Goal: Information Seeking & Learning: Learn about a topic

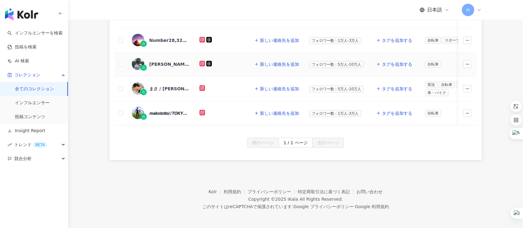
scroll to position [146, 0]
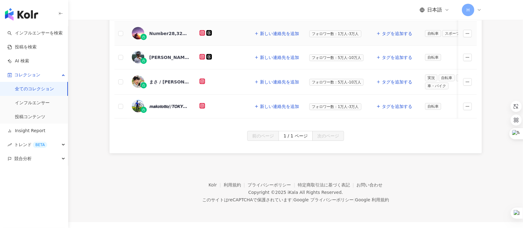
click at [164, 34] on div "Number28,32114369740" at bounding box center [169, 33] width 40 height 6
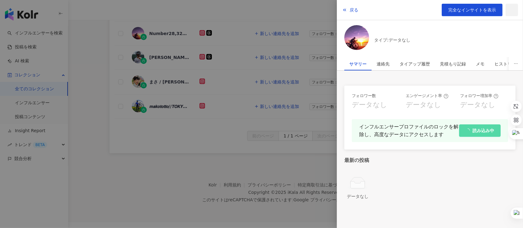
click at [169, 59] on div at bounding box center [261, 114] width 523 height 228
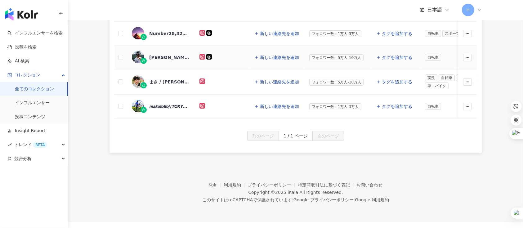
click at [160, 58] on div "[PERSON_NAME] [PERSON_NAME],1473280069" at bounding box center [169, 57] width 40 height 6
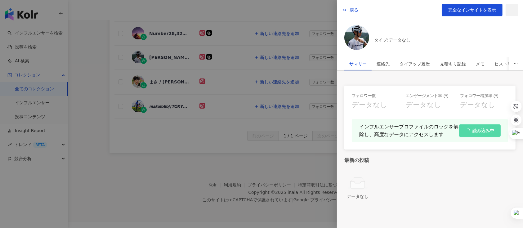
click at [112, 85] on div at bounding box center [261, 114] width 523 height 228
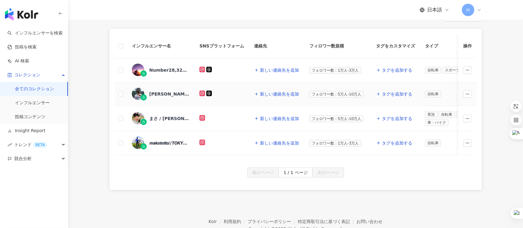
scroll to position [104, 0]
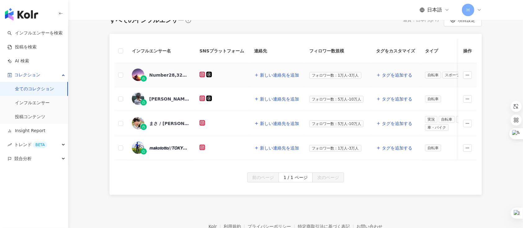
click at [201, 76] on icon at bounding box center [202, 75] width 6 height 6
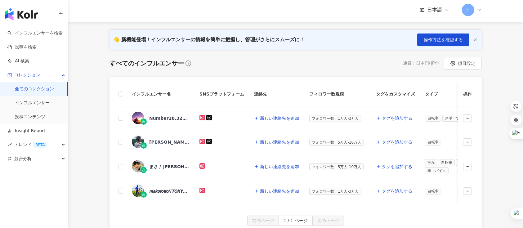
scroll to position [146, 0]
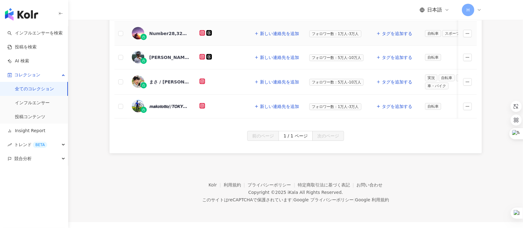
click at [157, 34] on div "Number28,32114369740" at bounding box center [169, 33] width 40 height 6
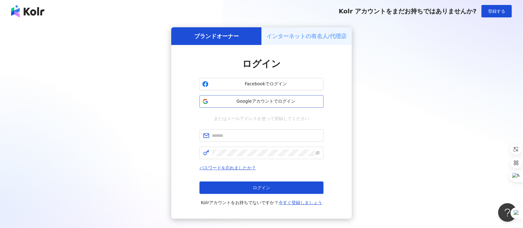
click at [278, 104] on font "Googleアカウントでログイン" at bounding box center [265, 101] width 59 height 5
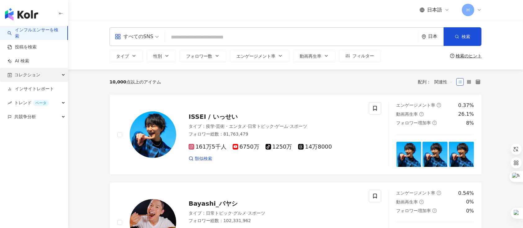
click at [34, 75] on span "コレクション" at bounding box center [27, 75] width 26 height 14
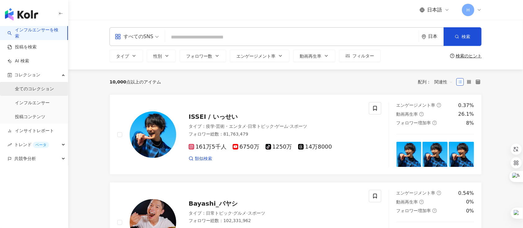
click at [35, 90] on link "全てのコレクション" at bounding box center [34, 89] width 39 height 6
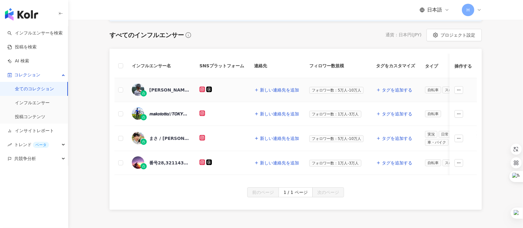
scroll to position [124, 0]
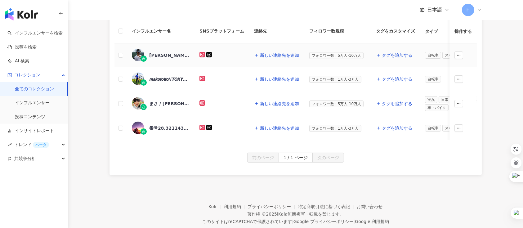
click at [171, 53] on div "[PERSON_NAME] [PERSON_NAME],1473280069" at bounding box center [169, 55] width 40 height 6
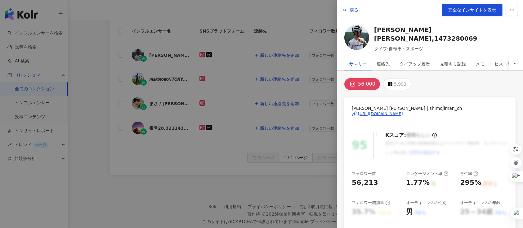
click at [97, 80] on div at bounding box center [261, 114] width 523 height 228
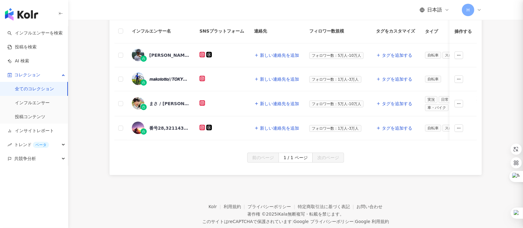
click at [172, 82] on div "𝙢𝙖𝙠𝙤𝙩𝙤𝙩𝙩𝙤//𝙏𝙊𝙆𝙔𝙊 (𝘤𝘺𝘤𝘭𝘪𝘴𝘵),4311214221" at bounding box center [161, 79] width 58 height 13
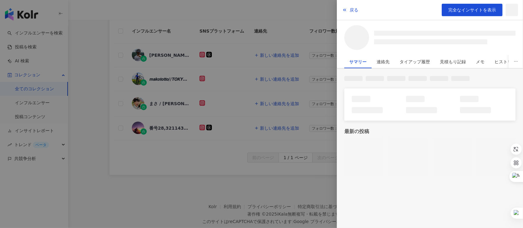
click at [172, 81] on div at bounding box center [261, 114] width 523 height 228
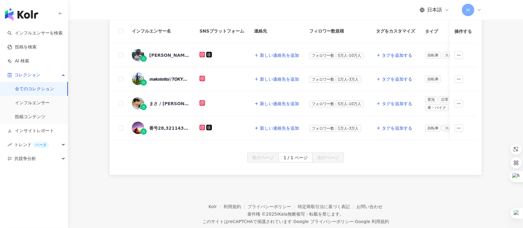
click at [172, 77] on font "𝙢𝙖𝙠𝙤𝙩𝙤𝙩𝙩𝙤//𝙏𝙊𝙆𝙔𝙊 (𝘤𝘺𝘤𝘭𝘪𝘴𝘵),4311214221" at bounding box center [192, 79] width 86 height 5
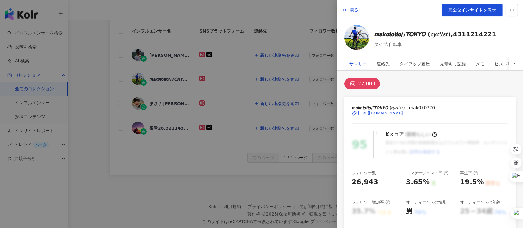
click at [106, 82] on div at bounding box center [261, 114] width 523 height 228
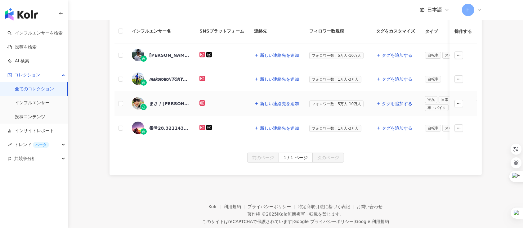
click at [162, 103] on div "まさ / [PERSON_NAME],1558154795" at bounding box center [169, 104] width 40 height 6
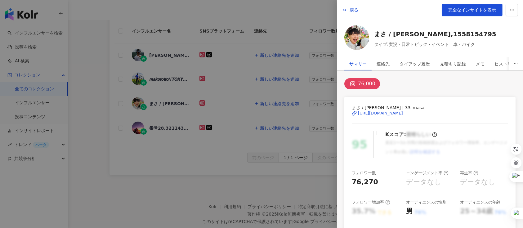
click at [164, 128] on div at bounding box center [261, 114] width 523 height 228
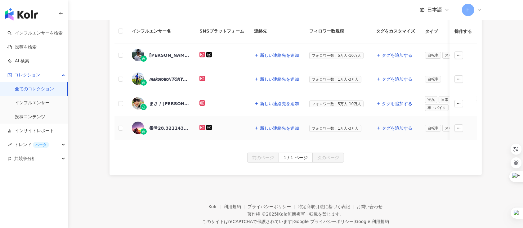
click at [169, 127] on font "番号28,32114369740" at bounding box center [174, 128] width 50 height 5
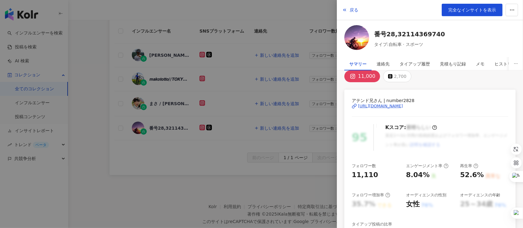
scroll to position [0, 0]
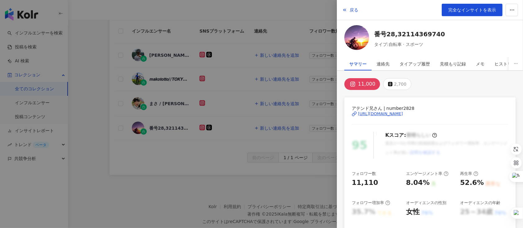
click at [99, 88] on div at bounding box center [261, 114] width 523 height 228
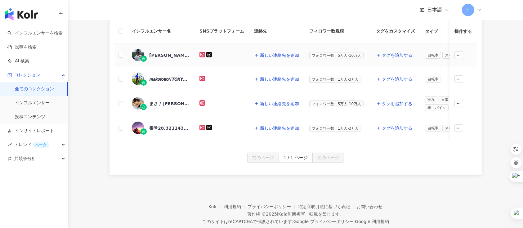
click at [203, 56] on icon at bounding box center [202, 54] width 3 height 3
click at [202, 78] on icon at bounding box center [202, 78] width 1 height 1
click at [202, 104] on rect at bounding box center [202, 103] width 4 height 4
click at [202, 128] on icon at bounding box center [202, 127] width 1 height 1
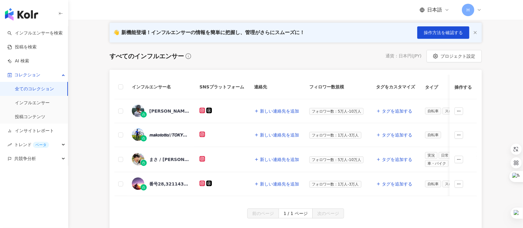
scroll to position [104, 0]
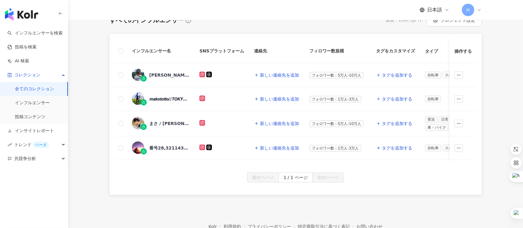
click at [99, 77] on div "すべてのインフルエンサー 通貨 ： 日本円 ( JPY ) プロジェクト設定 インフルエンサー名 SNSプラットフォーム 連絡先 フィロワー数規模 タグをカス…" at bounding box center [295, 104] width 397 height 181
click at [202, 74] on icon at bounding box center [202, 74] width 1 height 1
click at [167, 76] on div "[PERSON_NAME] [PERSON_NAME],1473280069" at bounding box center [169, 75] width 40 height 6
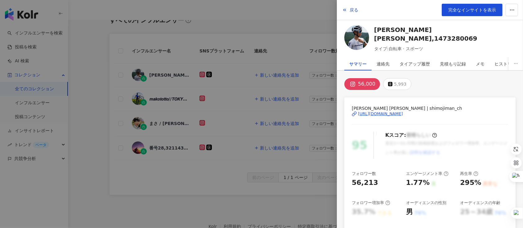
click at [84, 32] on div at bounding box center [261, 114] width 523 height 228
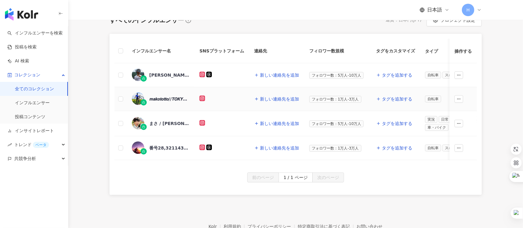
click at [169, 98] on font "𝙢𝙖𝙠𝙤𝙩𝙤𝙩𝙩𝙤//𝙏𝙊𝙆𝙔𝙊 (𝘤𝘺𝘤𝘭𝘪𝘴𝘵),4311214221" at bounding box center [192, 98] width 86 height 5
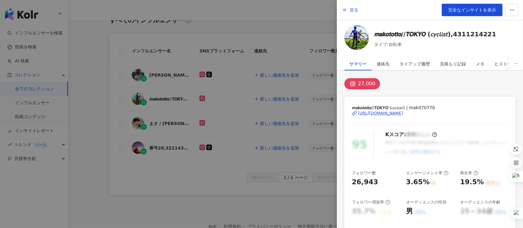
click at [155, 150] on div at bounding box center [261, 114] width 523 height 228
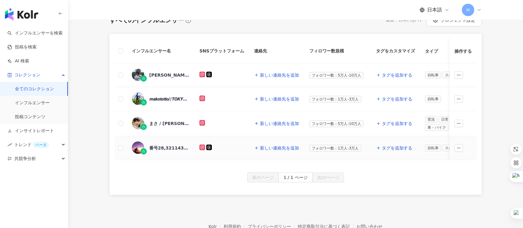
click at [166, 150] on font "番号28,32114369740" at bounding box center [174, 147] width 50 height 5
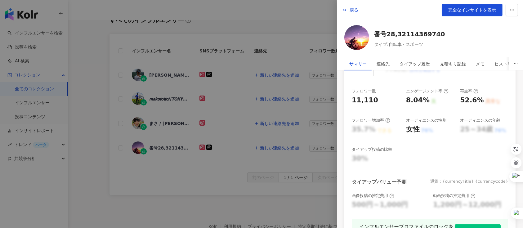
scroll to position [0, 0]
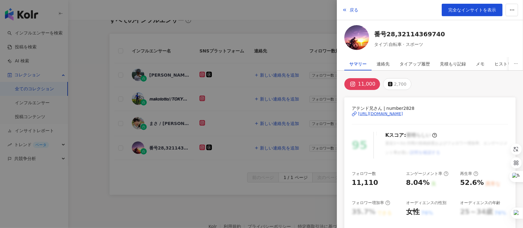
click at [161, 183] on div at bounding box center [261, 114] width 523 height 228
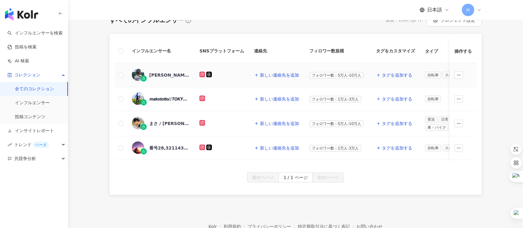
click at [173, 72] on div "[PERSON_NAME] [PERSON_NAME],1473280069" at bounding box center [169, 75] width 40 height 6
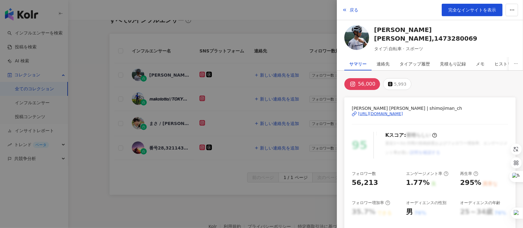
click at [99, 110] on div at bounding box center [261, 114] width 523 height 228
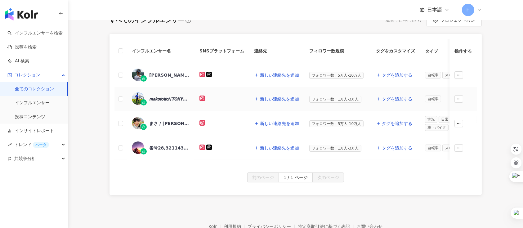
click at [171, 98] on font "𝙢𝙖𝙠𝙤𝙩𝙤𝙩𝙩𝙤//𝙏𝙊𝙆𝙔𝙊 (𝘤𝘺𝘤𝘭𝘪𝘴𝘵),4311214221" at bounding box center [192, 98] width 86 height 5
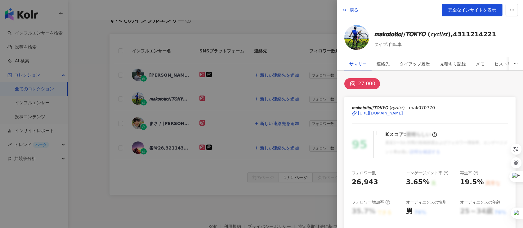
click at [97, 112] on div at bounding box center [261, 114] width 523 height 228
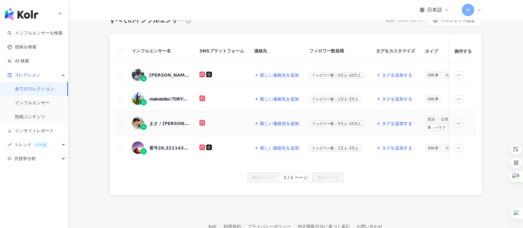
click at [171, 119] on div "まさ / [PERSON_NAME],1558154795" at bounding box center [161, 123] width 58 height 13
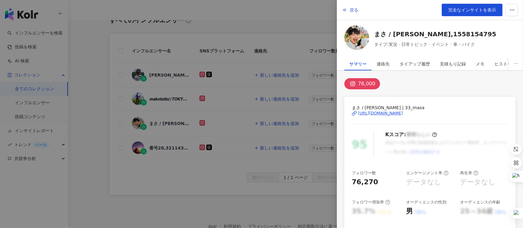
click at [90, 138] on div at bounding box center [261, 114] width 523 height 228
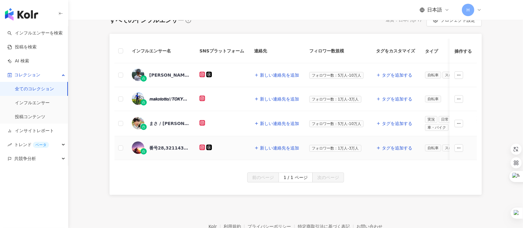
click at [167, 147] on font "番号28,32114369740" at bounding box center [174, 147] width 50 height 5
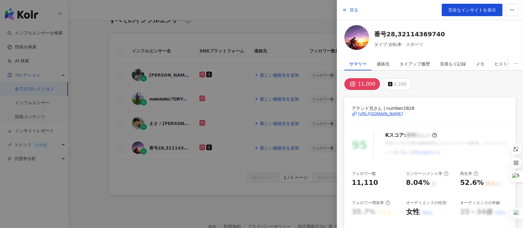
click at [221, 198] on div at bounding box center [261, 114] width 523 height 228
